Goal: Task Accomplishment & Management: Manage account settings

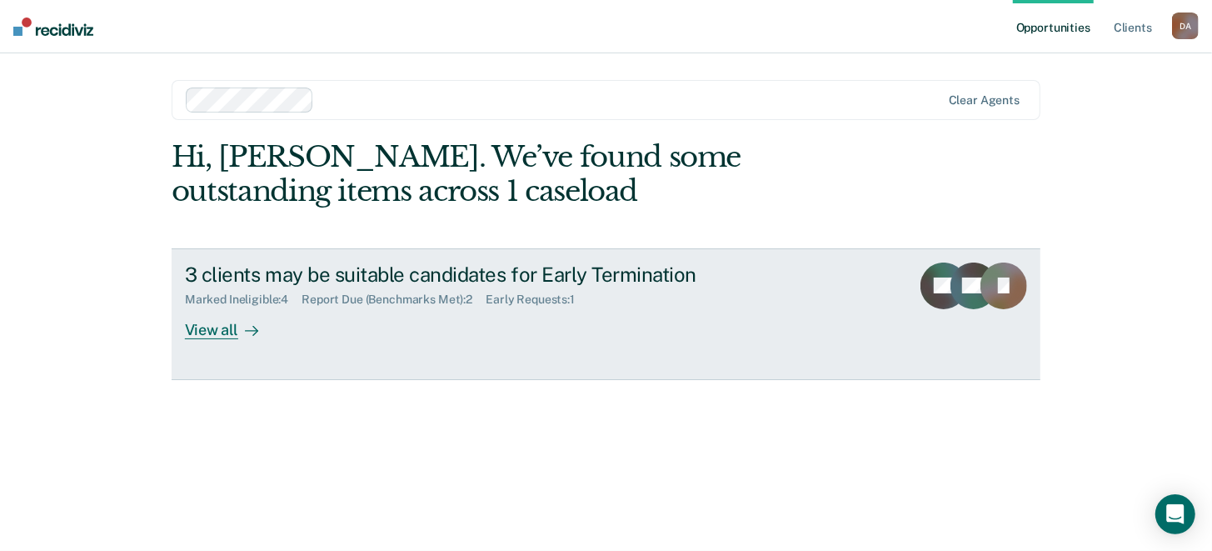
click at [232, 331] on div "View all" at bounding box center [231, 323] width 93 height 32
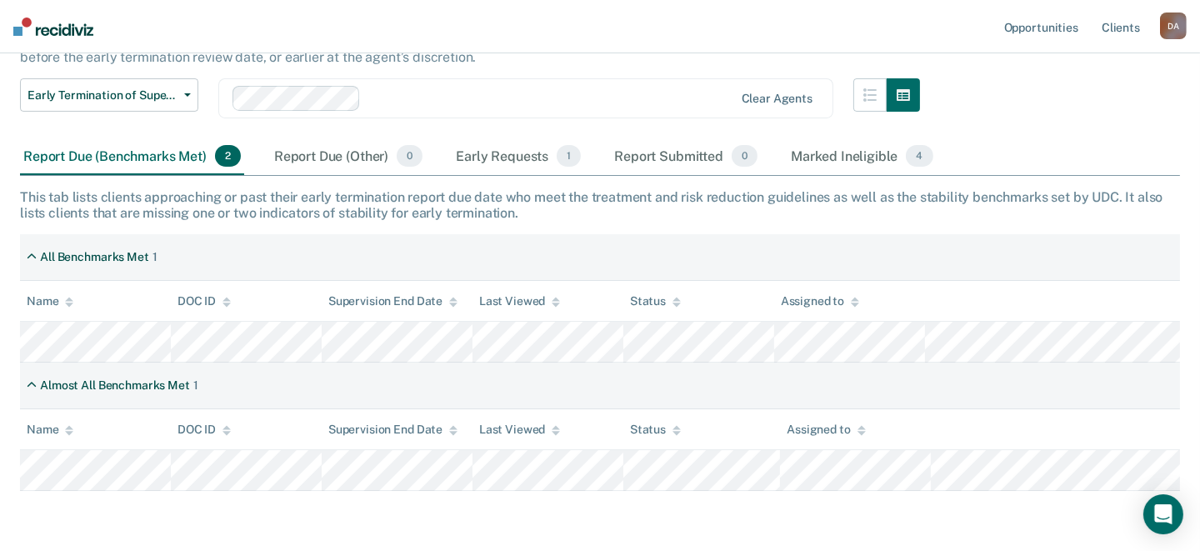
scroll to position [135, 0]
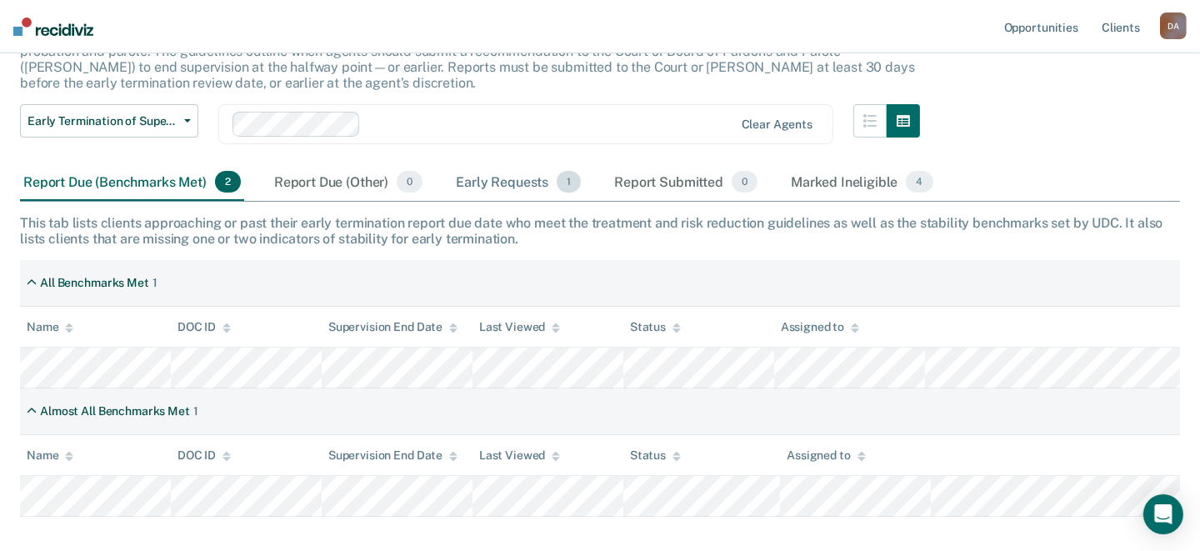
click at [486, 177] on div "Early Requests 1" at bounding box center [518, 182] width 132 height 37
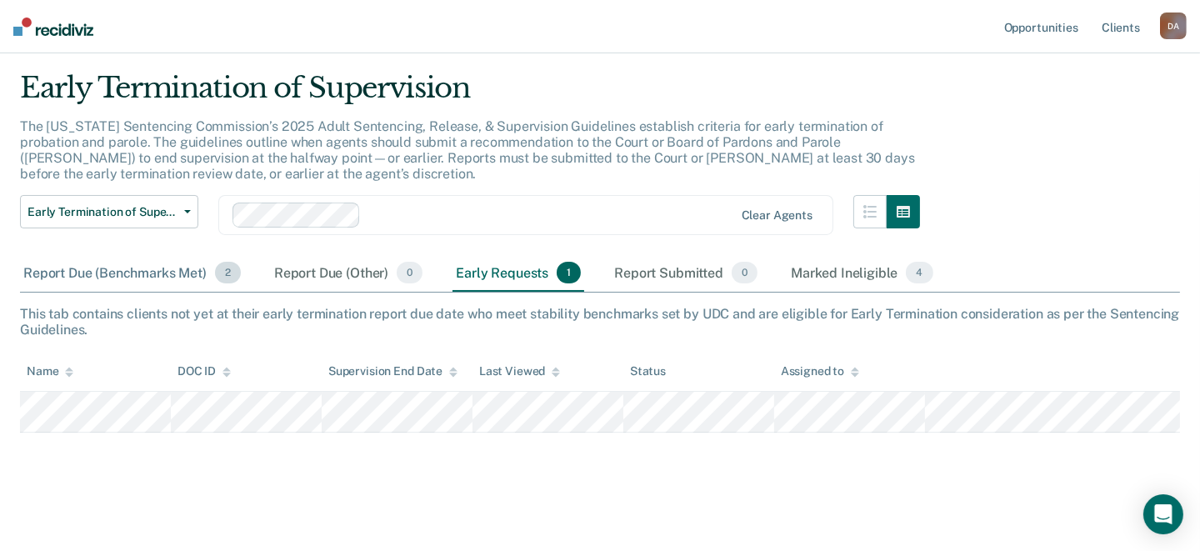
click at [130, 274] on div "Report Due (Benchmarks Met) 2" at bounding box center [132, 273] width 224 height 37
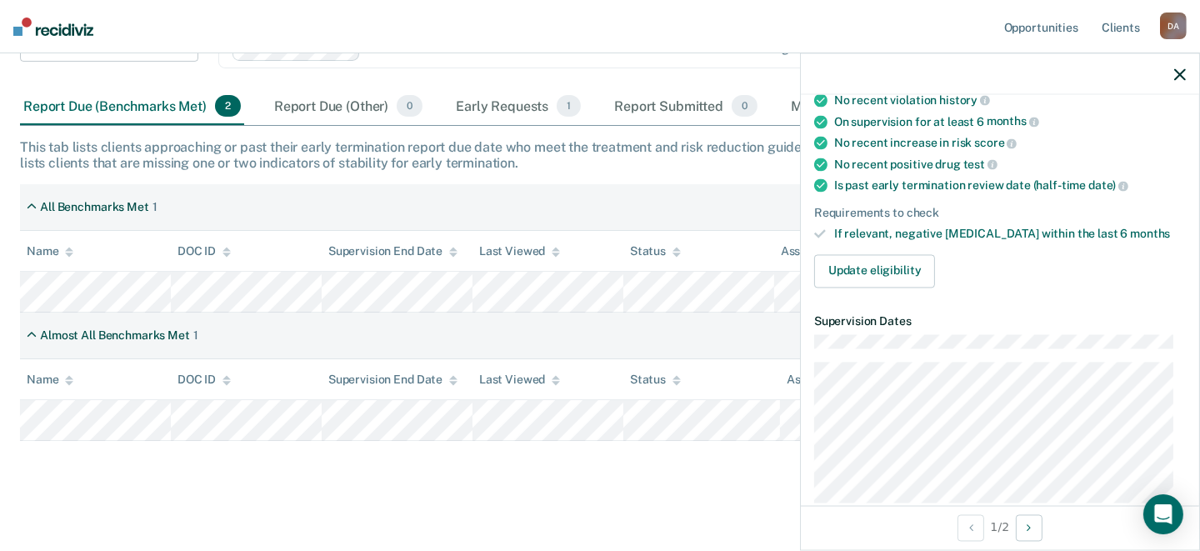
scroll to position [208, 0]
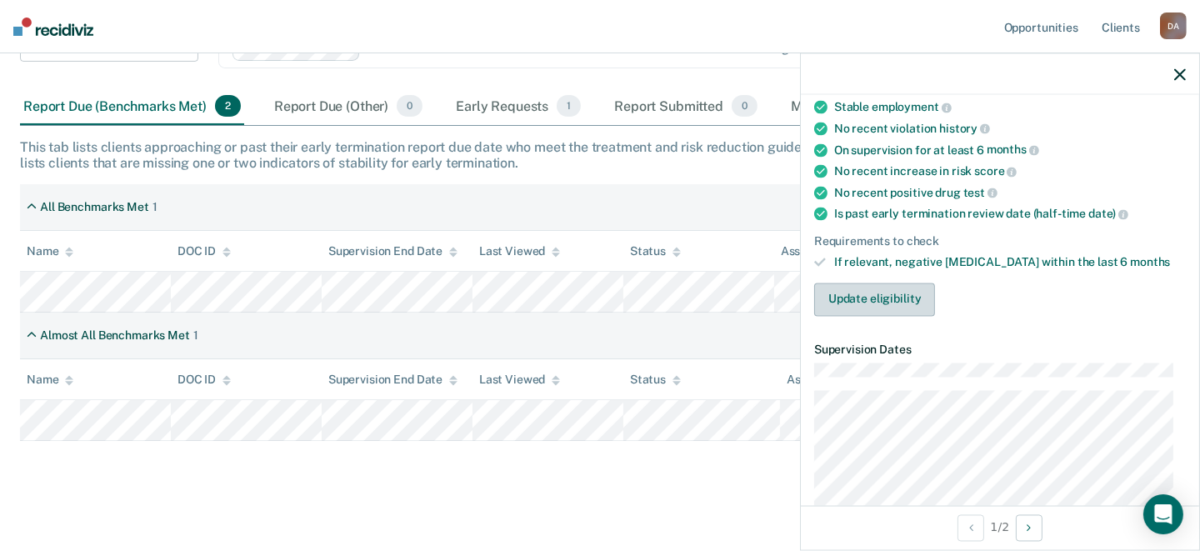
click at [863, 292] on button "Update eligibility" at bounding box center [874, 298] width 121 height 33
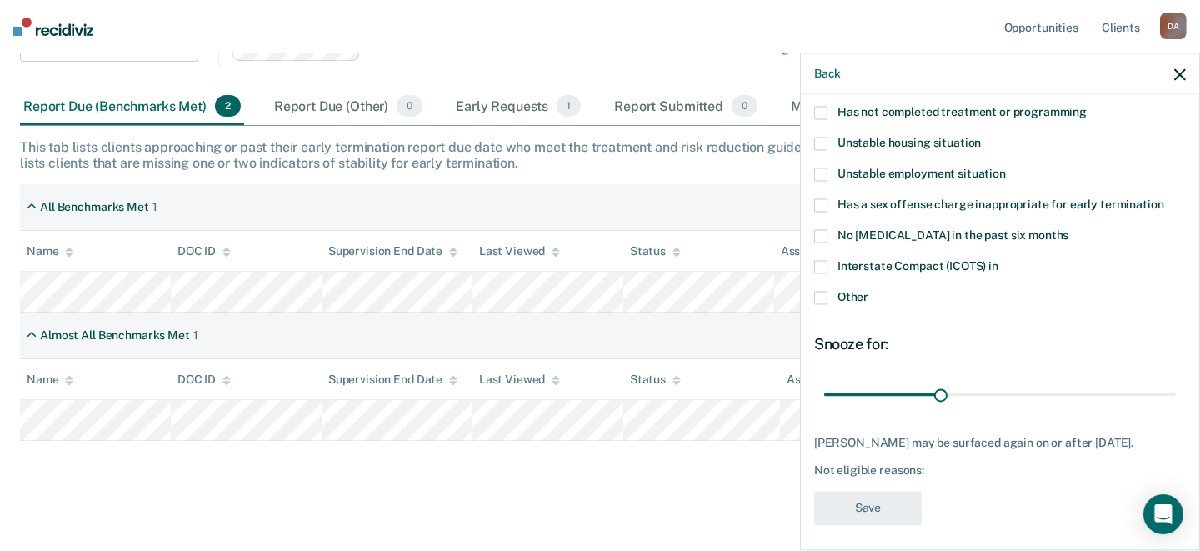
click at [822, 298] on span at bounding box center [820, 298] width 13 height 13
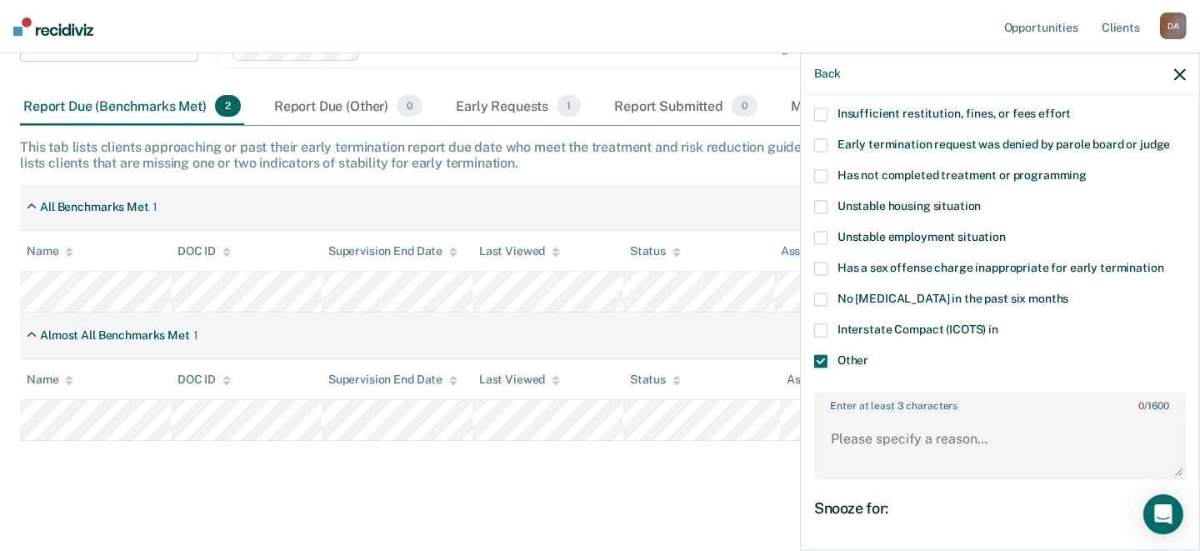
scroll to position [42, 0]
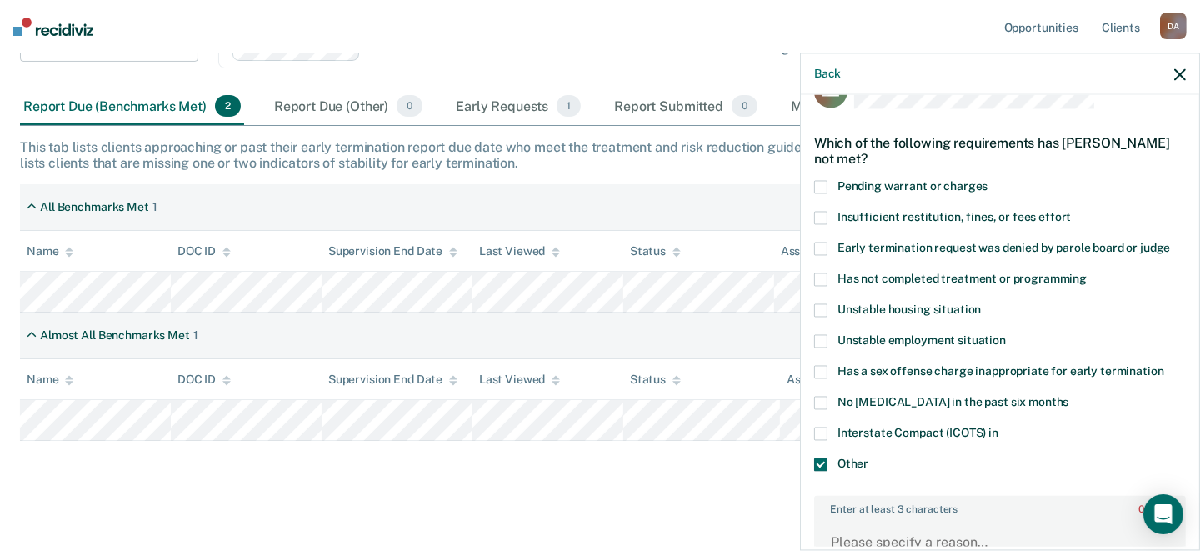
click at [823, 222] on label "Insufficient restitution, fines, or fees effort" at bounding box center [1000, 220] width 372 height 17
click at [817, 458] on span at bounding box center [820, 464] width 13 height 13
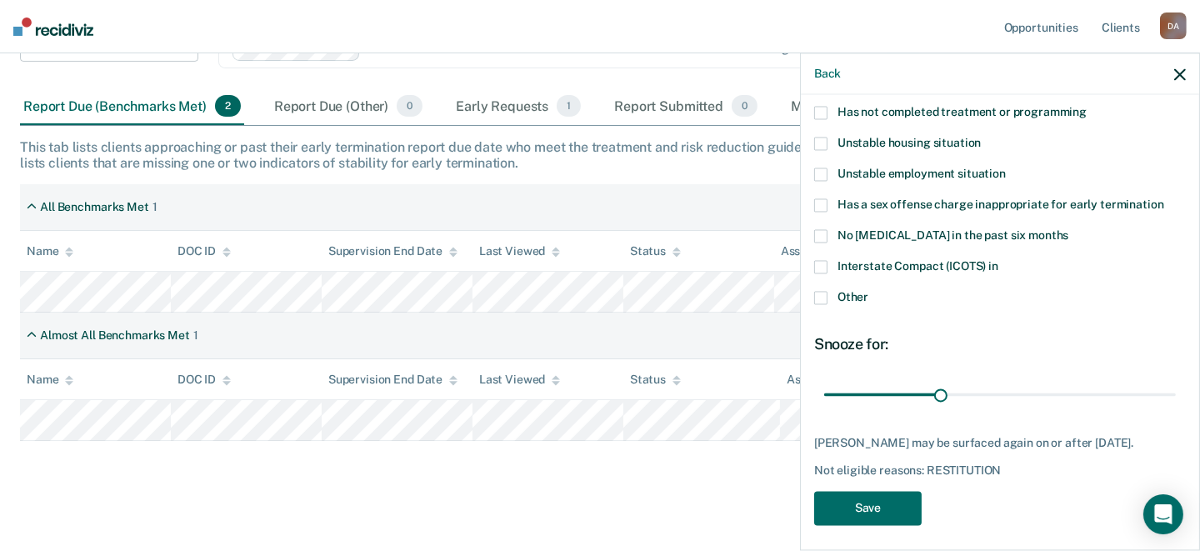
scroll to position [213, 0]
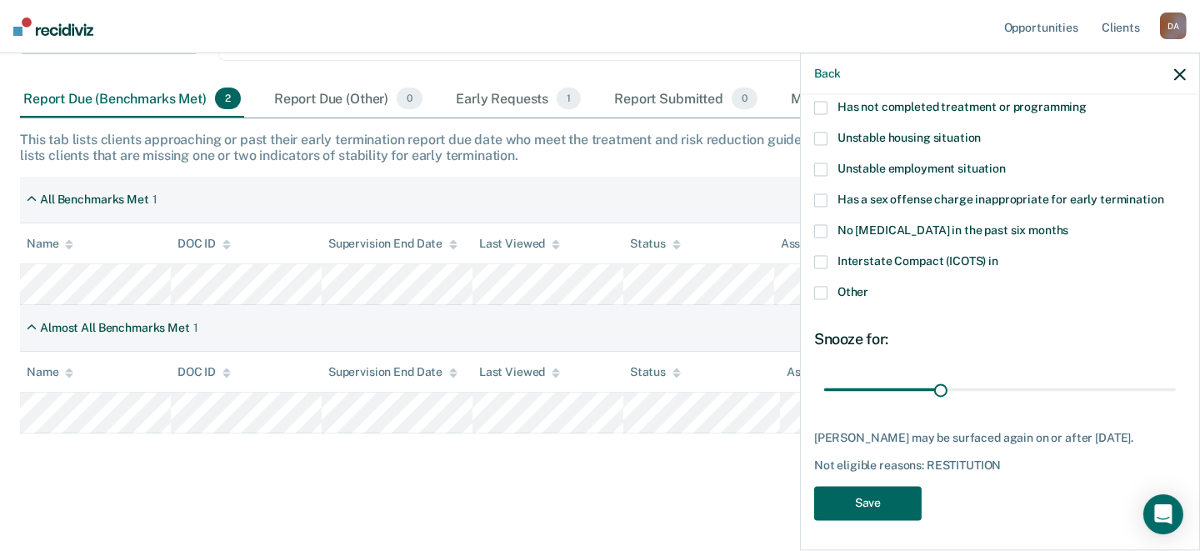
click at [869, 505] on button "Save" at bounding box center [867, 504] width 107 height 34
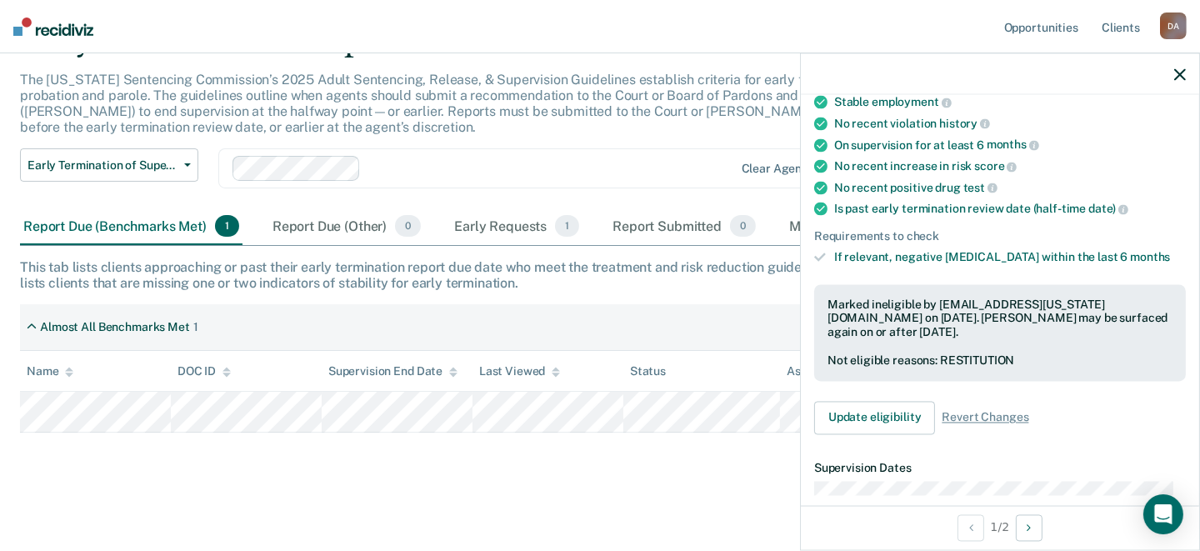
click at [1181, 74] on icon "button" at bounding box center [1180, 74] width 12 height 12
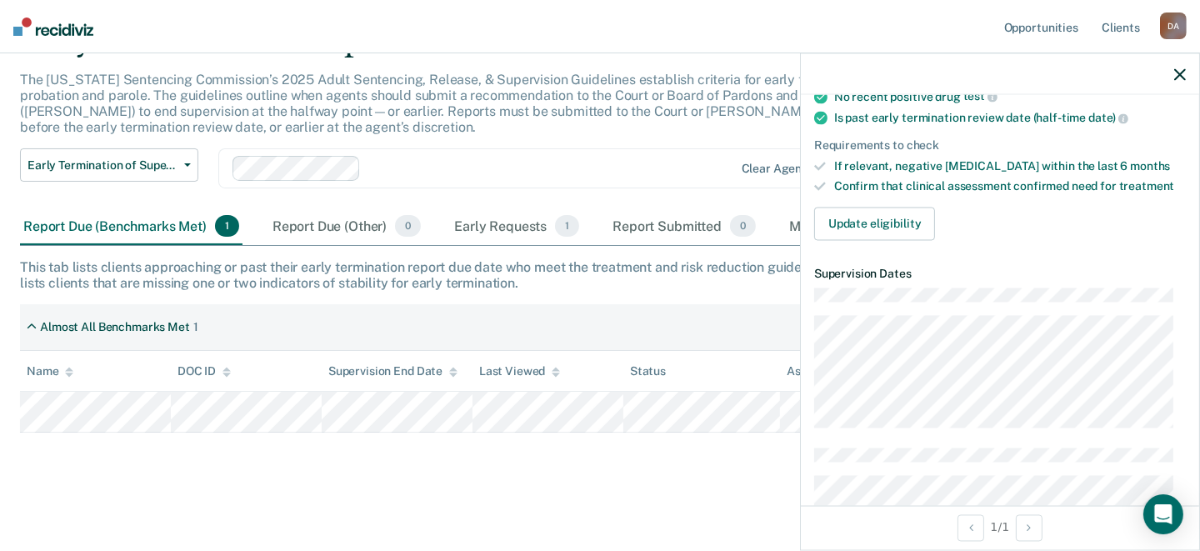
scroll to position [416, 0]
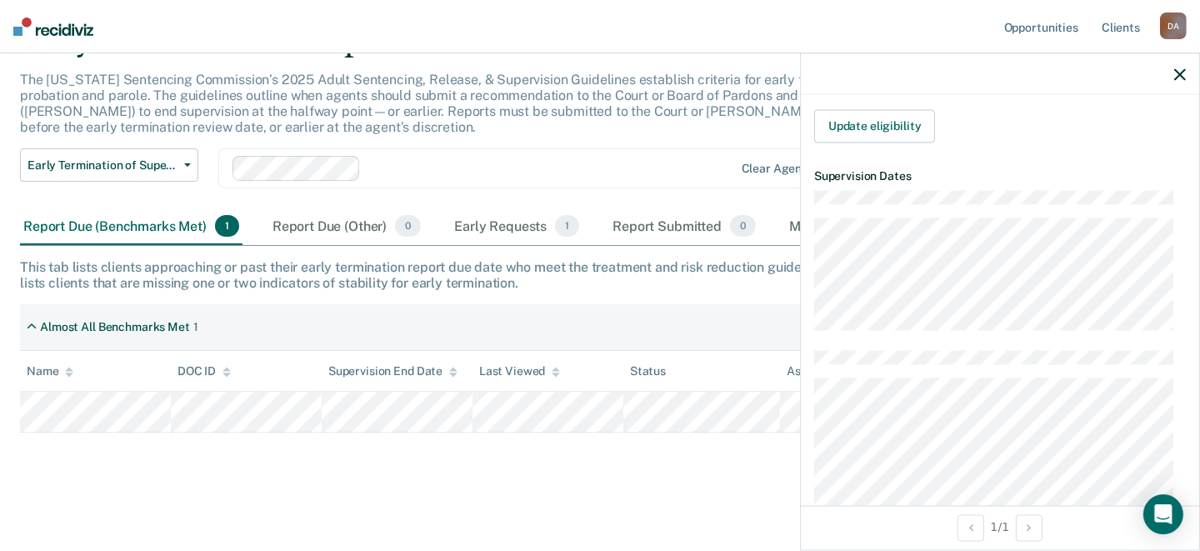
click at [721, 489] on main "Early Termination of Supervision The [US_STATE] Sentencing Commission’s 2025 Ad…" at bounding box center [600, 273] width 1200 height 550
click at [1174, 77] on icon "button" at bounding box center [1180, 74] width 12 height 12
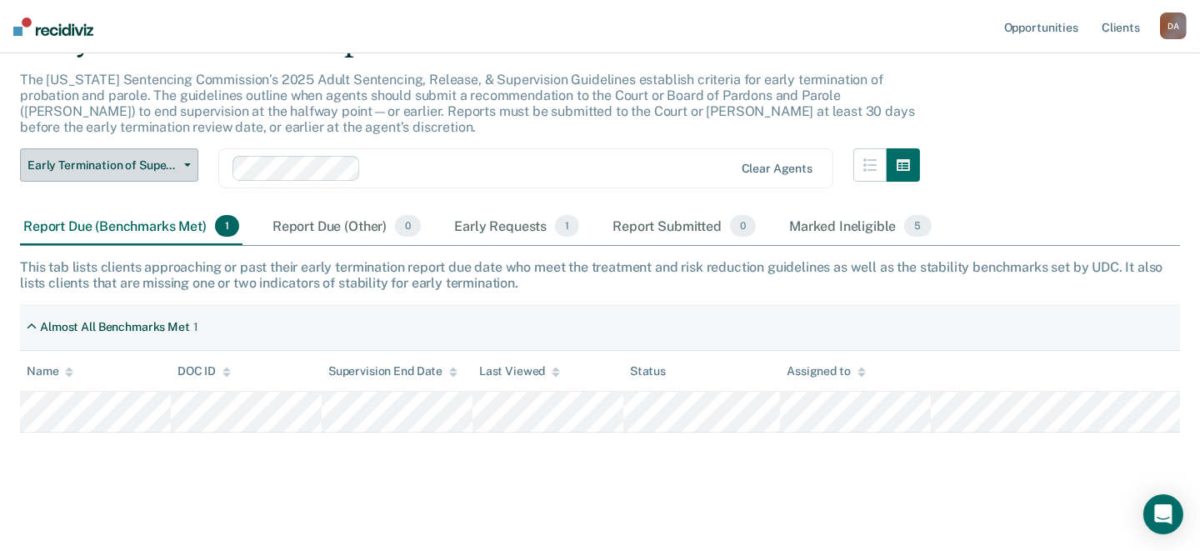
click at [151, 171] on span "Early Termination of Supervision" at bounding box center [102, 165] width 150 height 14
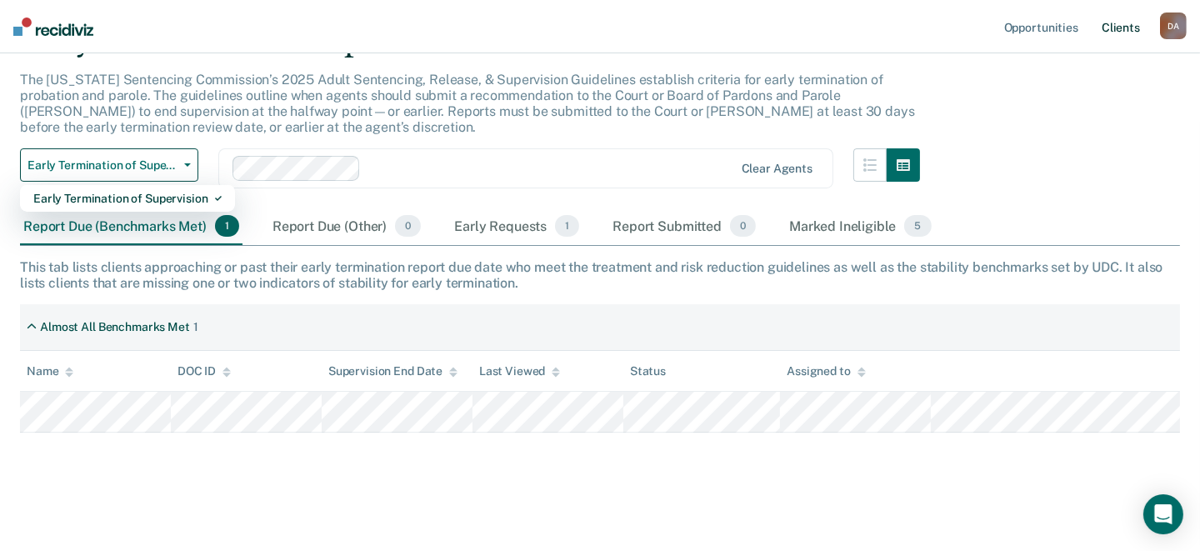
click at [1124, 31] on link "Client s" at bounding box center [1120, 26] width 45 height 53
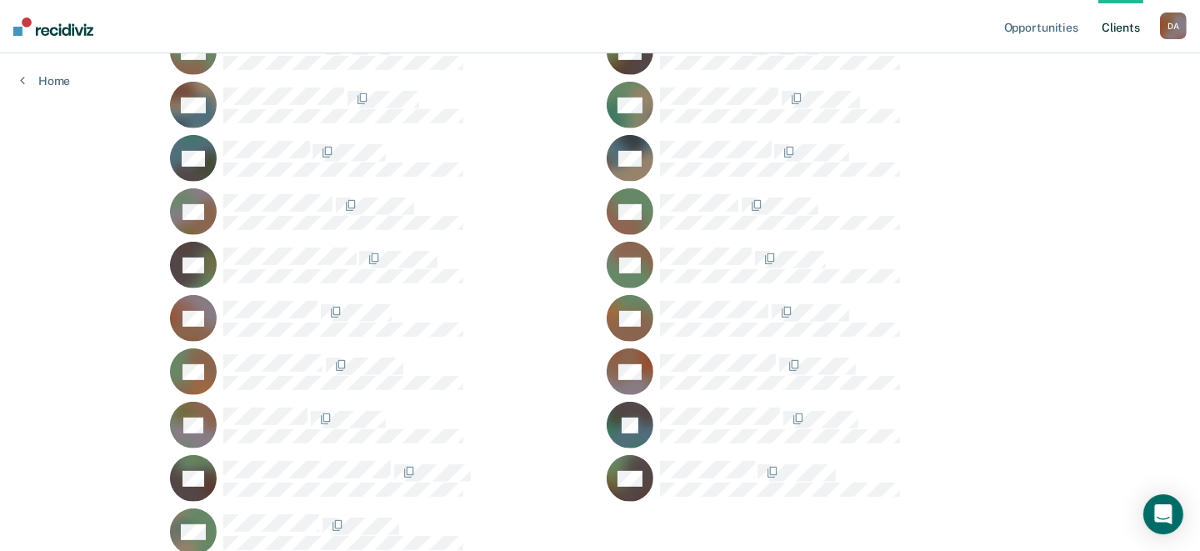
scroll to position [983, 0]
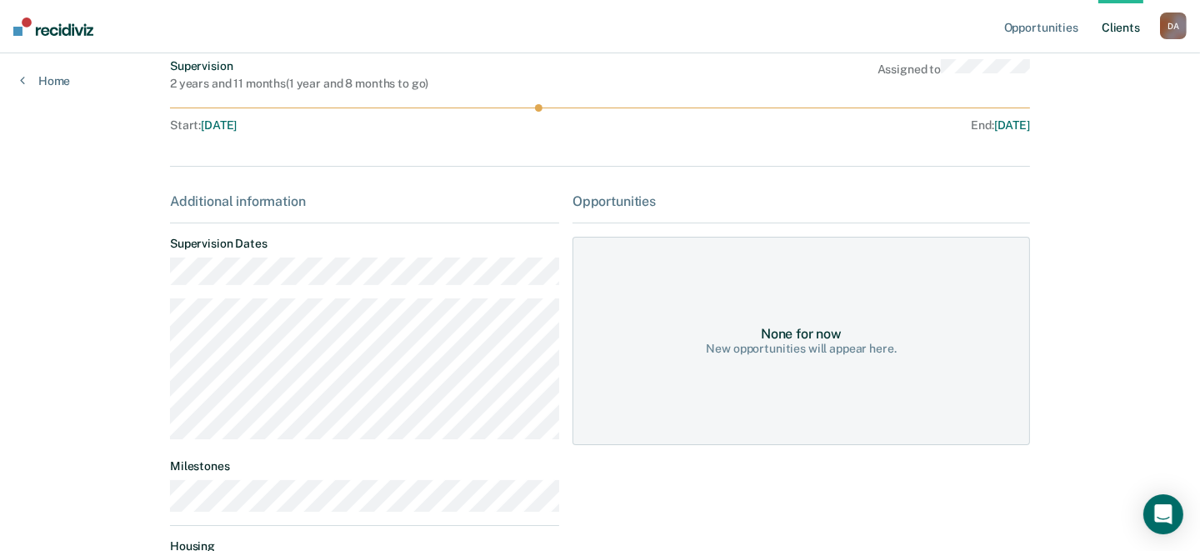
scroll to position [103, 0]
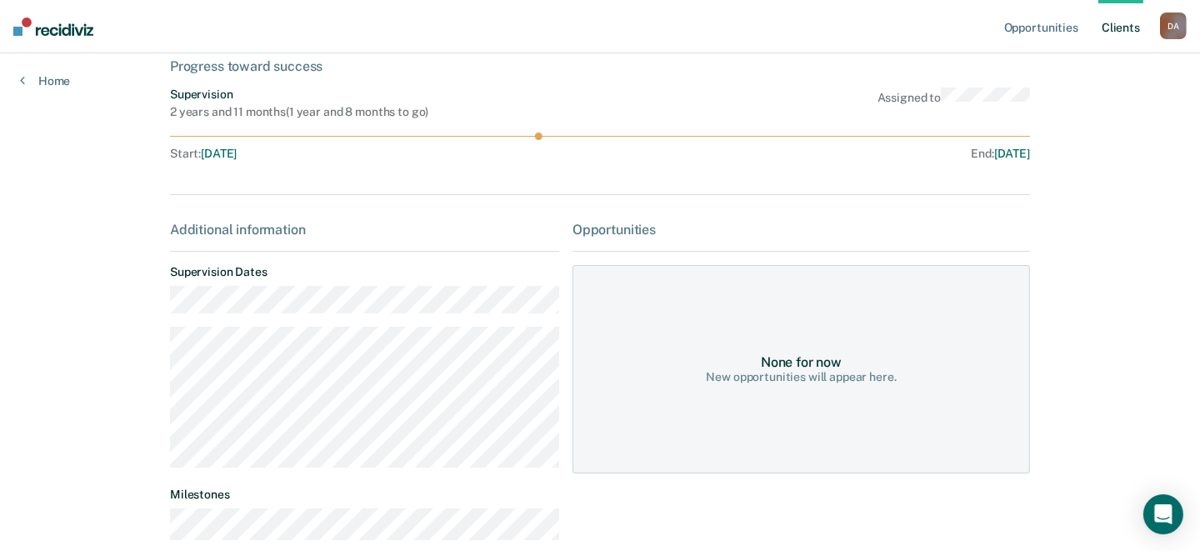
click at [537, 135] on circle at bounding box center [538, 135] width 7 height 7
click at [566, 132] on icon at bounding box center [600, 135] width 860 height 7
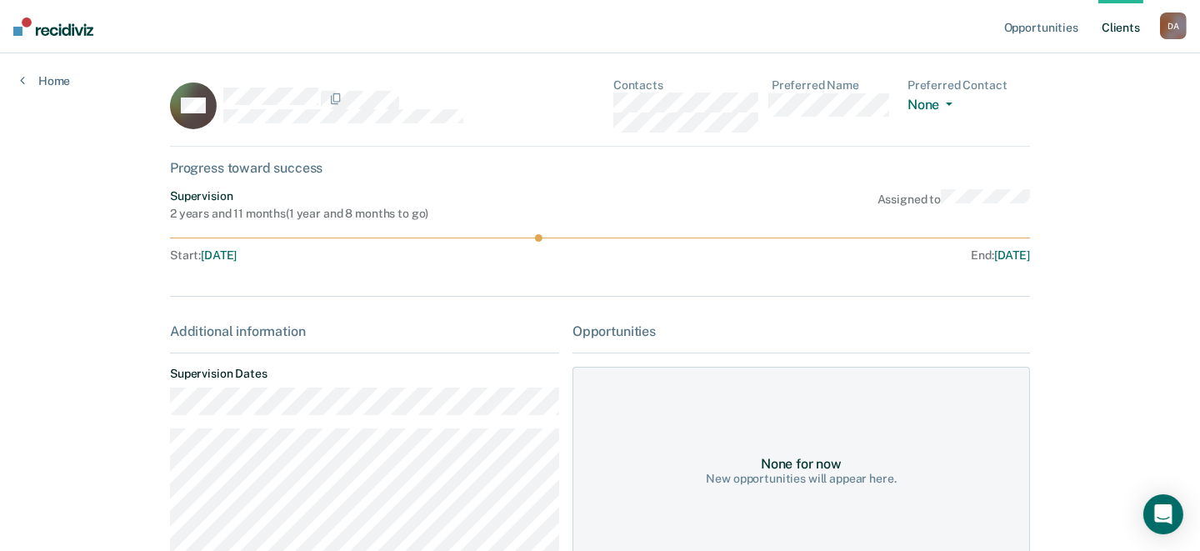
scroll to position [0, 0]
